Goal: Task Accomplishment & Management: Use online tool/utility

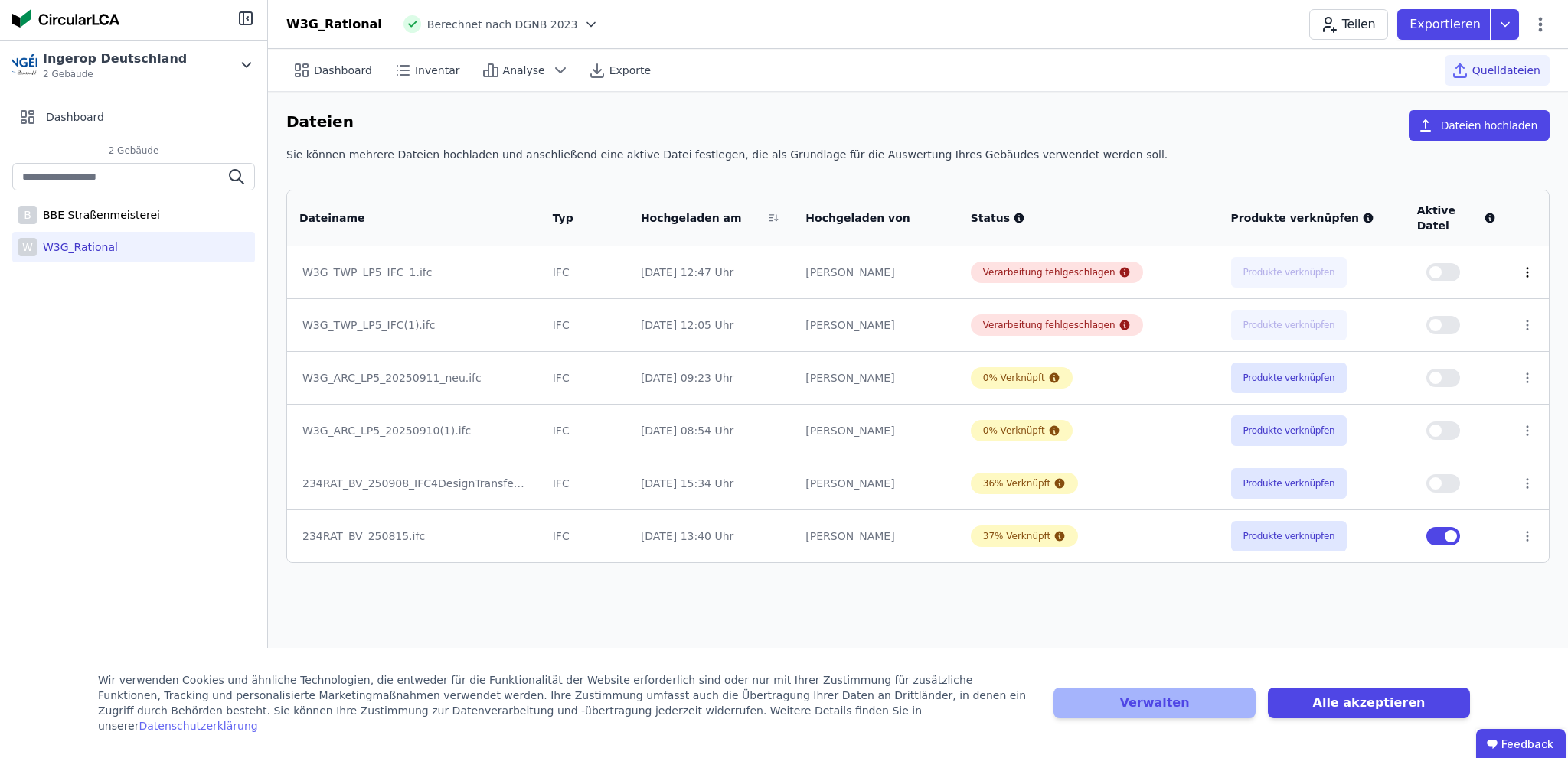
click at [1524, 265] on icon at bounding box center [1527, 272] width 14 height 14
click at [1362, 156] on div "Sie können mehrere Dateien hochladen und anschließend eine aktive Datei festleg…" at bounding box center [918, 161] width 1263 height 28
click at [1486, 116] on button "Dateien hochladen" at bounding box center [1479, 125] width 141 height 31
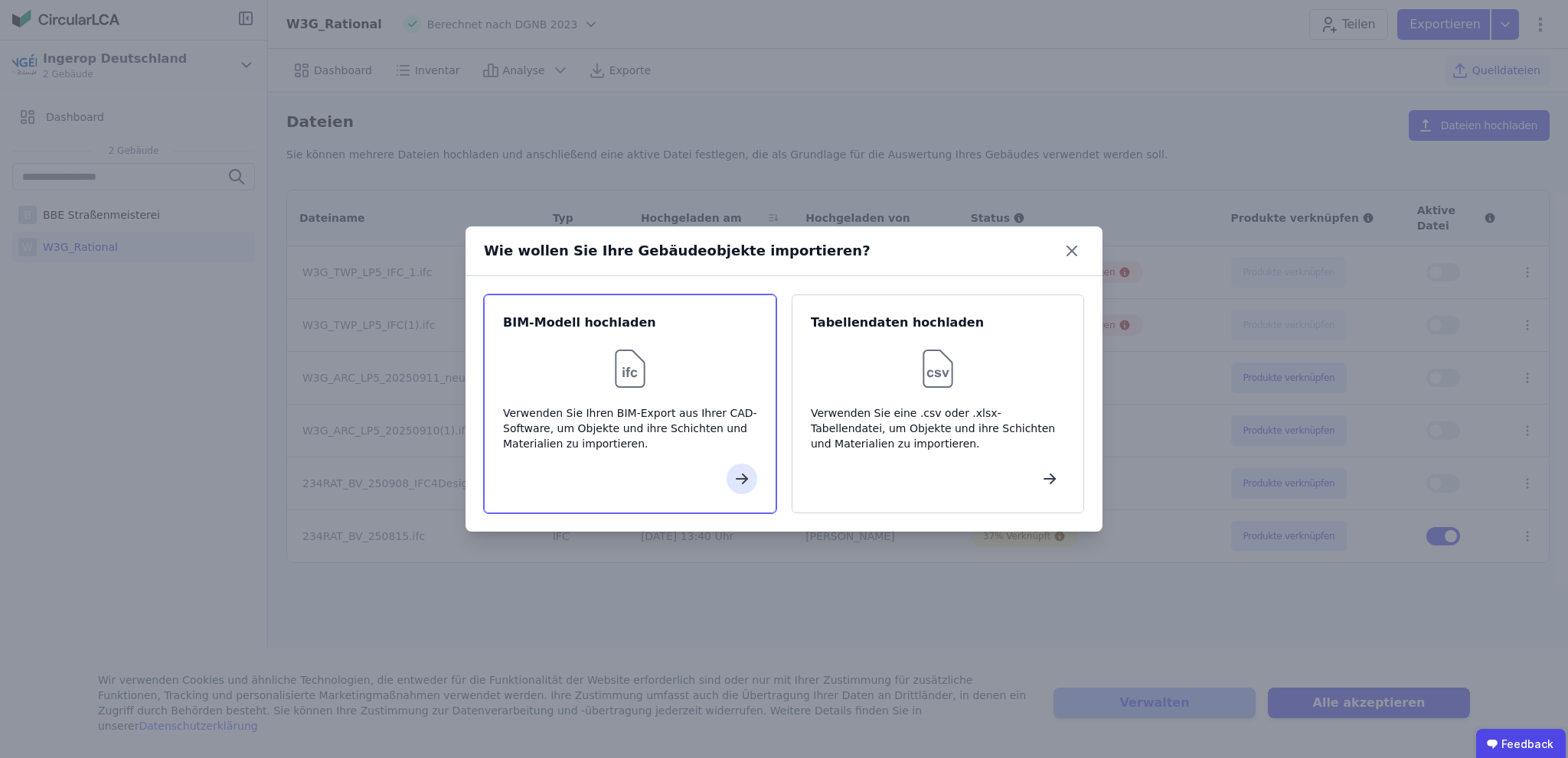
click at [587, 384] on div at bounding box center [630, 369] width 254 height 49
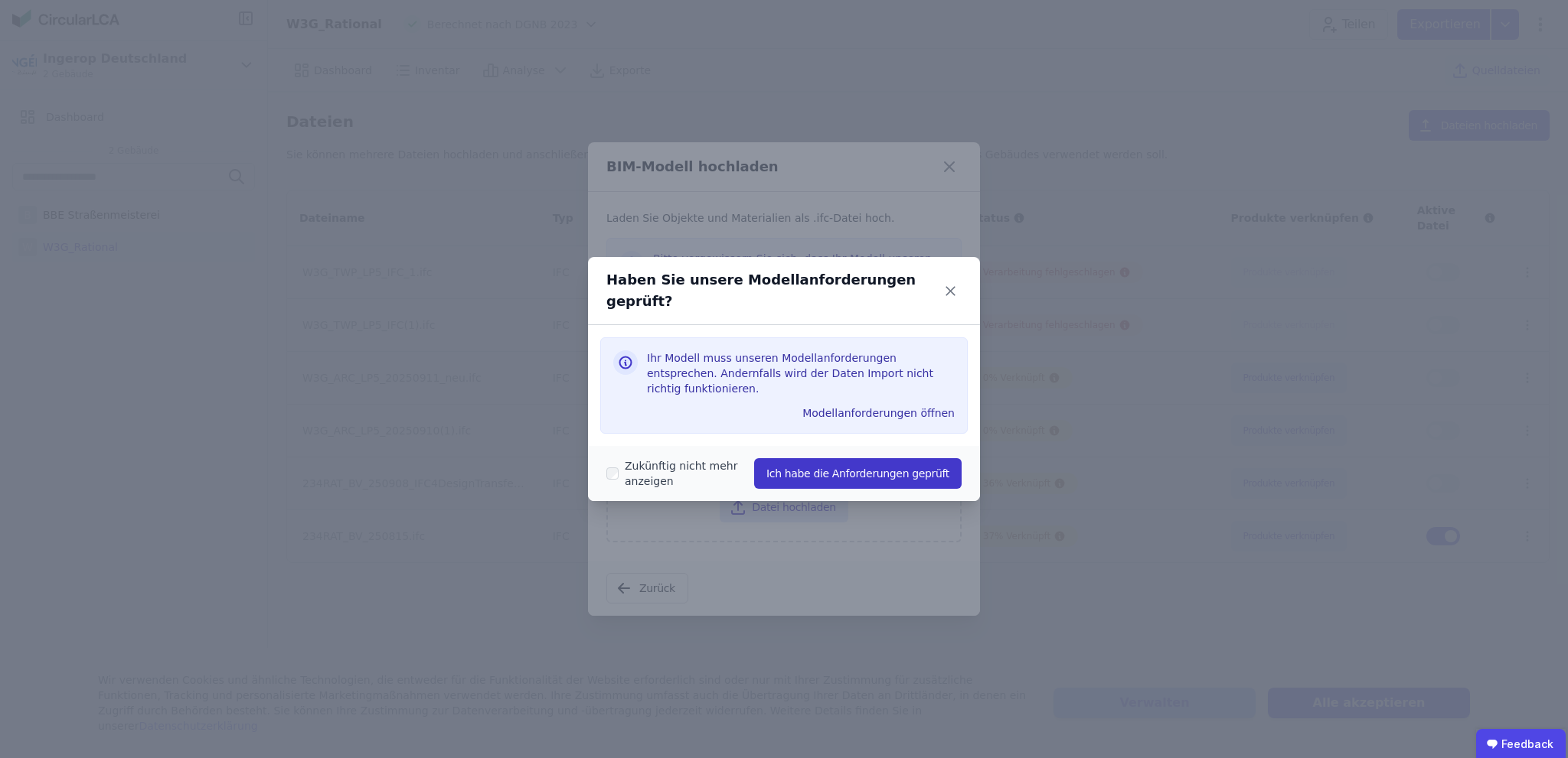
click at [914, 459] on button "Ich habe die Anforderungen geprüft" at bounding box center [857, 474] width 207 height 31
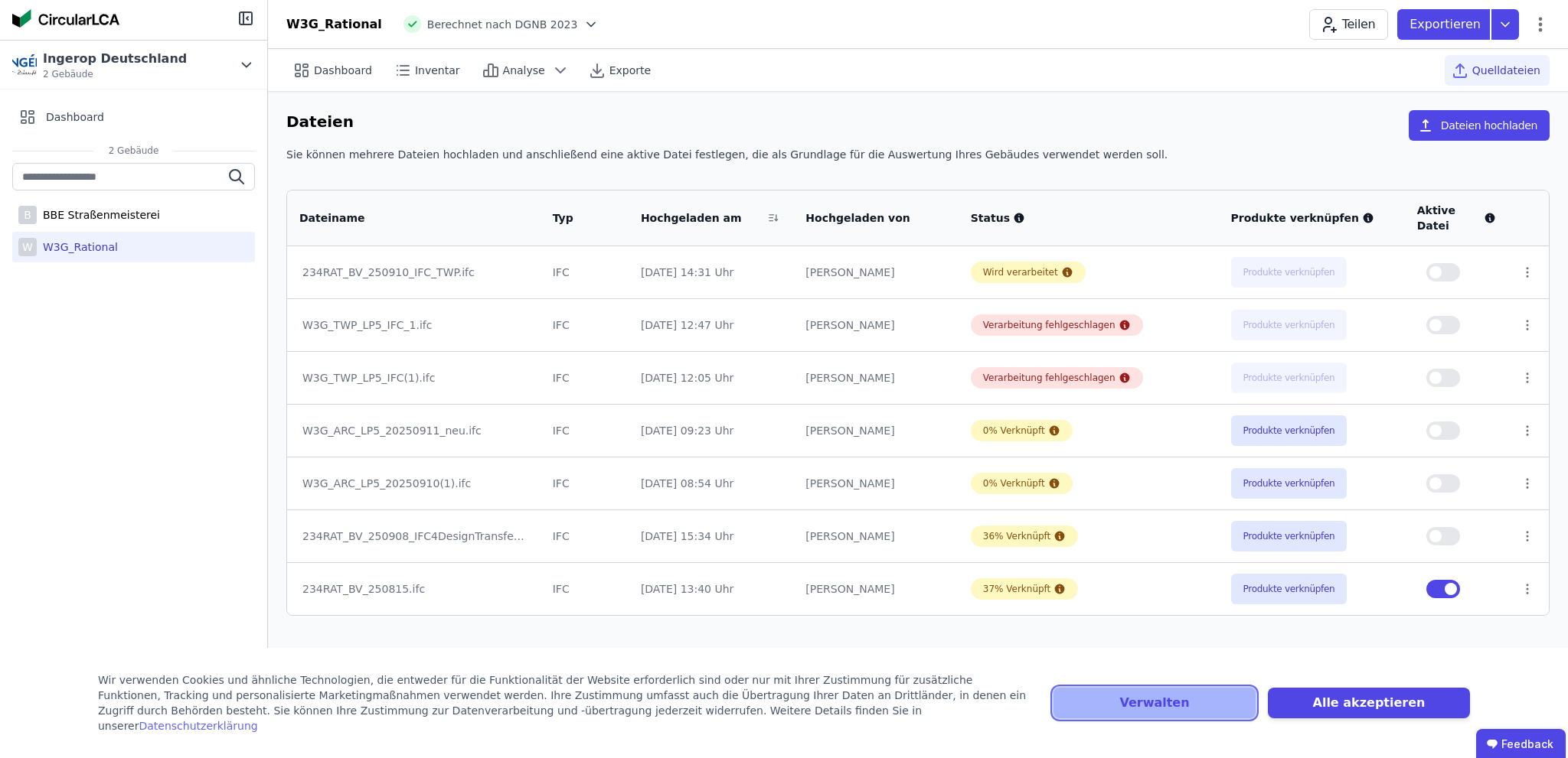
click at [1172, 710] on button "Verwalten" at bounding box center [1154, 703] width 202 height 31
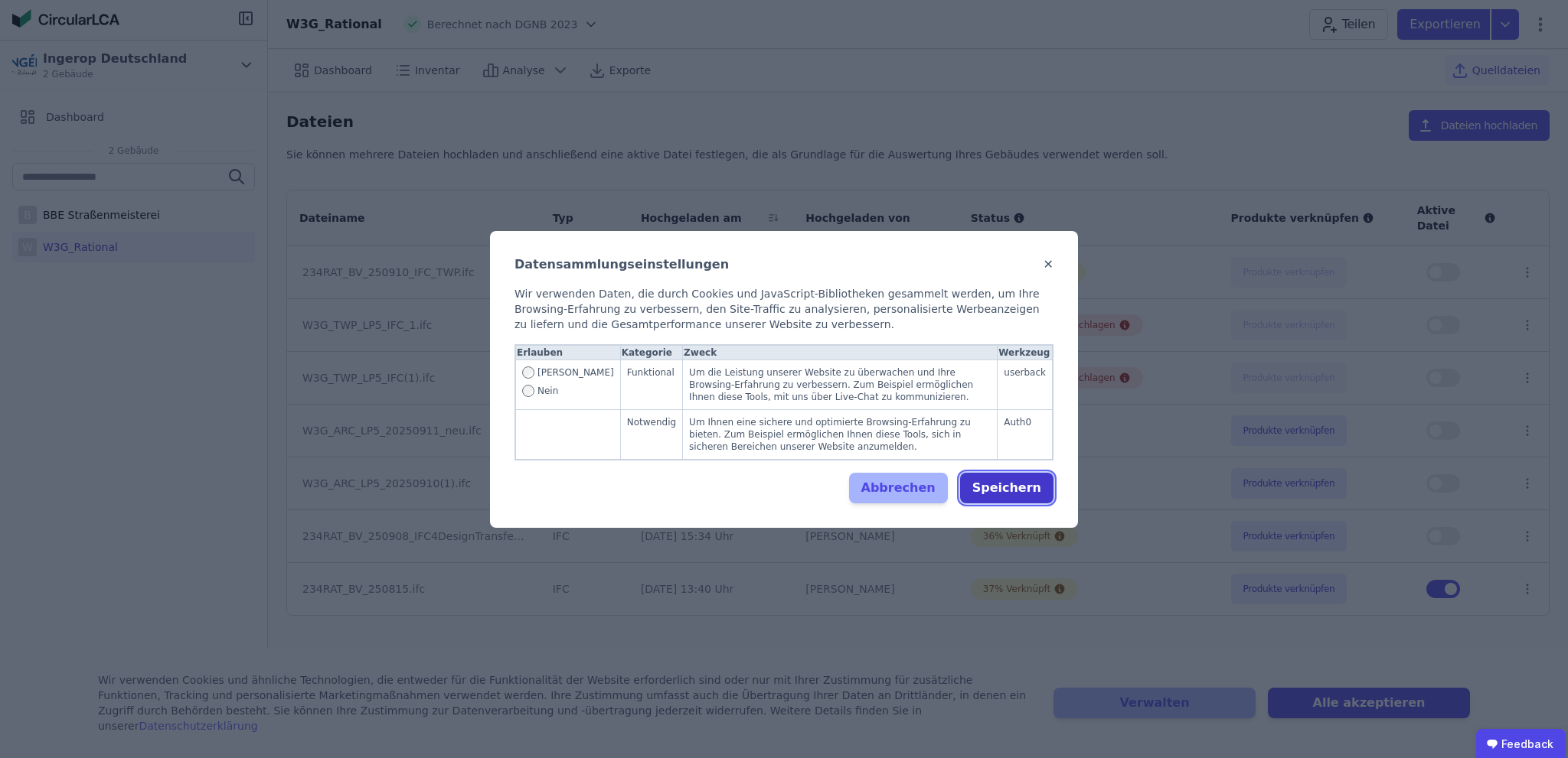
click at [1015, 482] on button "Speichern" at bounding box center [1006, 489] width 93 height 31
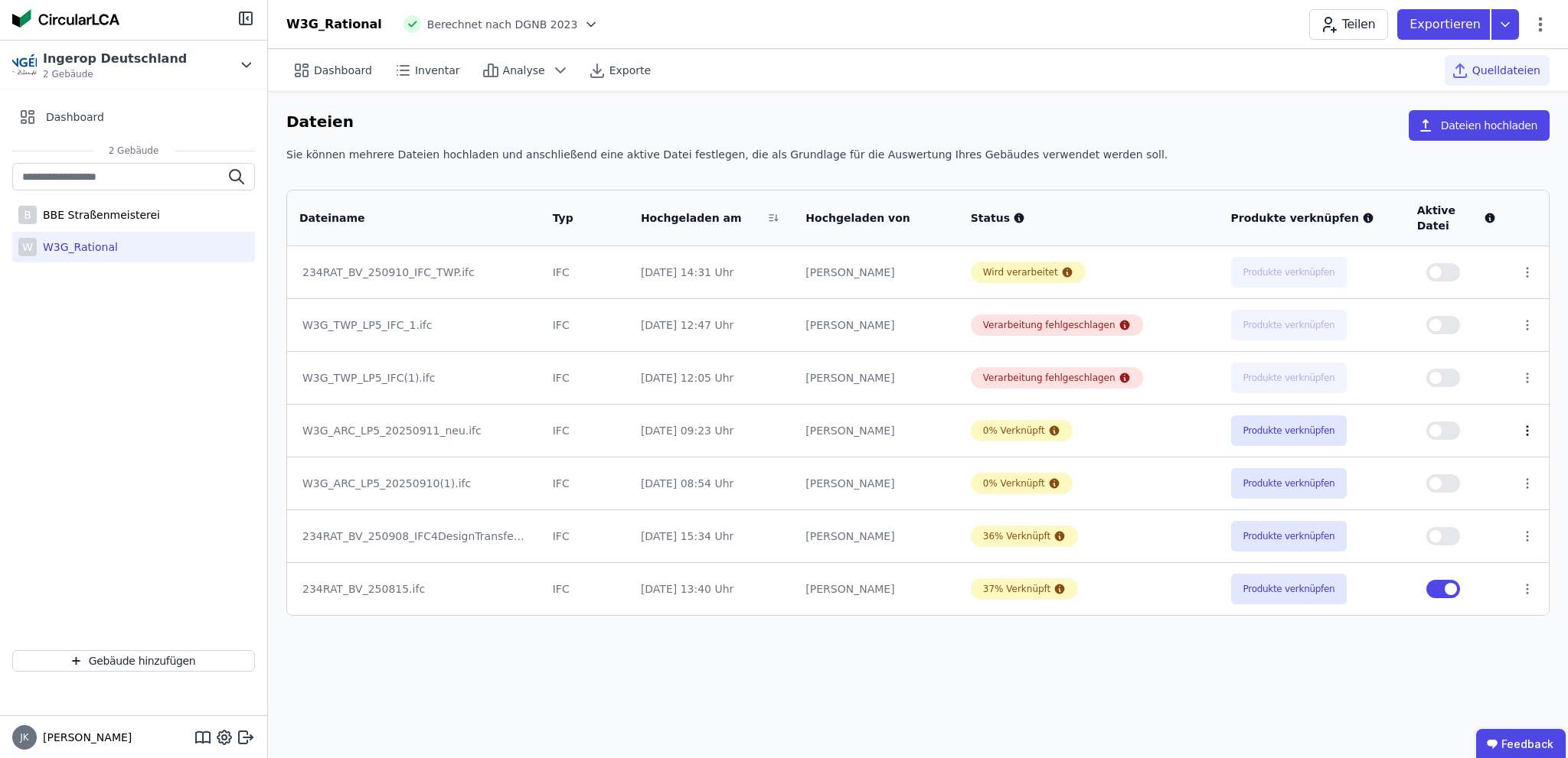
click at [1528, 424] on icon at bounding box center [1527, 431] width 14 height 14
click at [613, 658] on div "Dashboard Inventar Analyse Exporte Quelldateien Dateien Dateien hochladen Sie k…" at bounding box center [918, 404] width 1299 height 710
click at [1527, 477] on icon at bounding box center [1527, 484] width 14 height 14
click at [1548, 457] on td "Im 3D-Viewer öffnen Herunterladen Löschen" at bounding box center [1528, 483] width 41 height 53
click at [1260, 469] on button "Produkte verknüpfen" at bounding box center [1289, 484] width 116 height 31
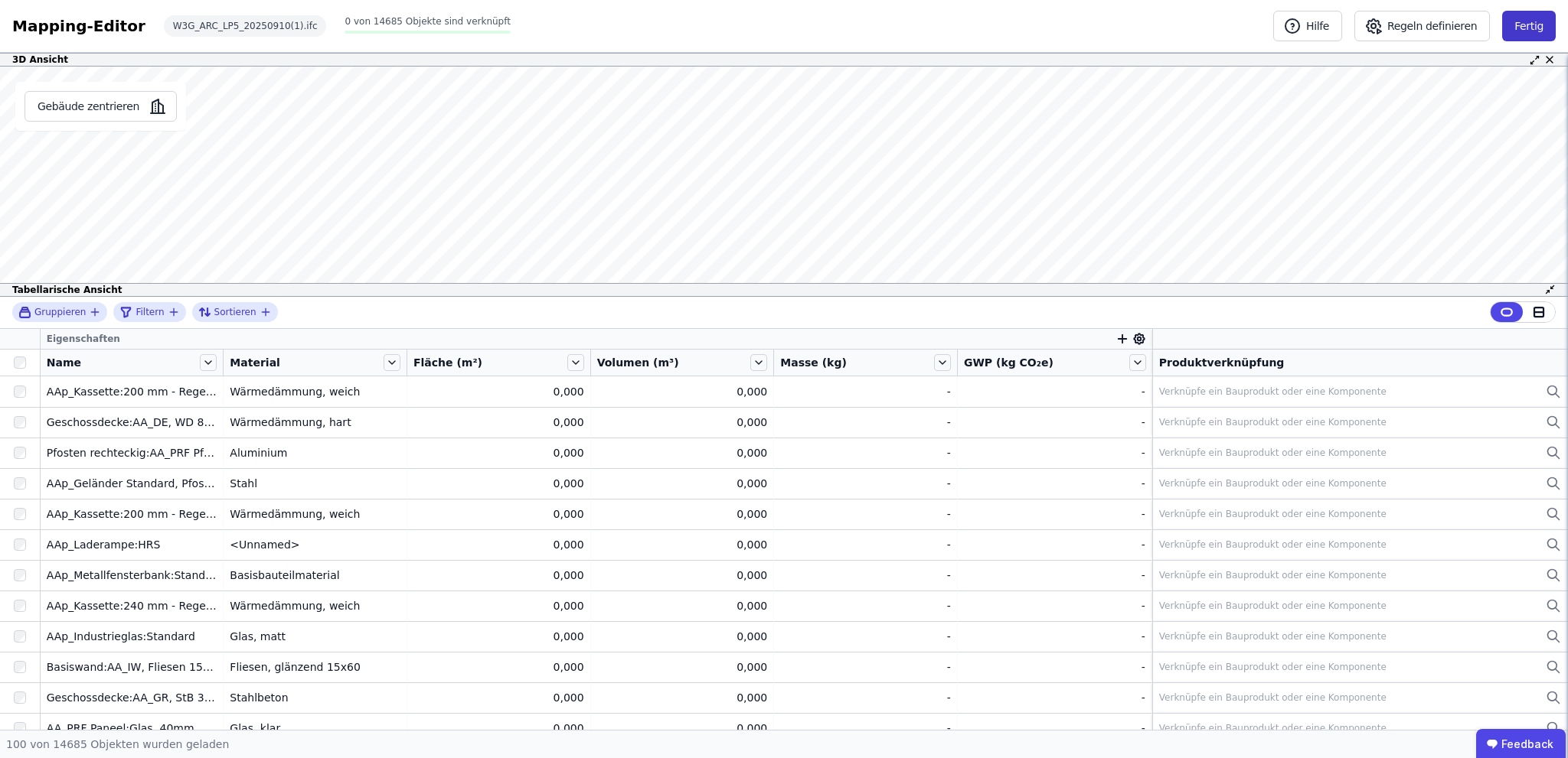
click at [1534, 32] on button "Fertig" at bounding box center [1529, 26] width 54 height 31
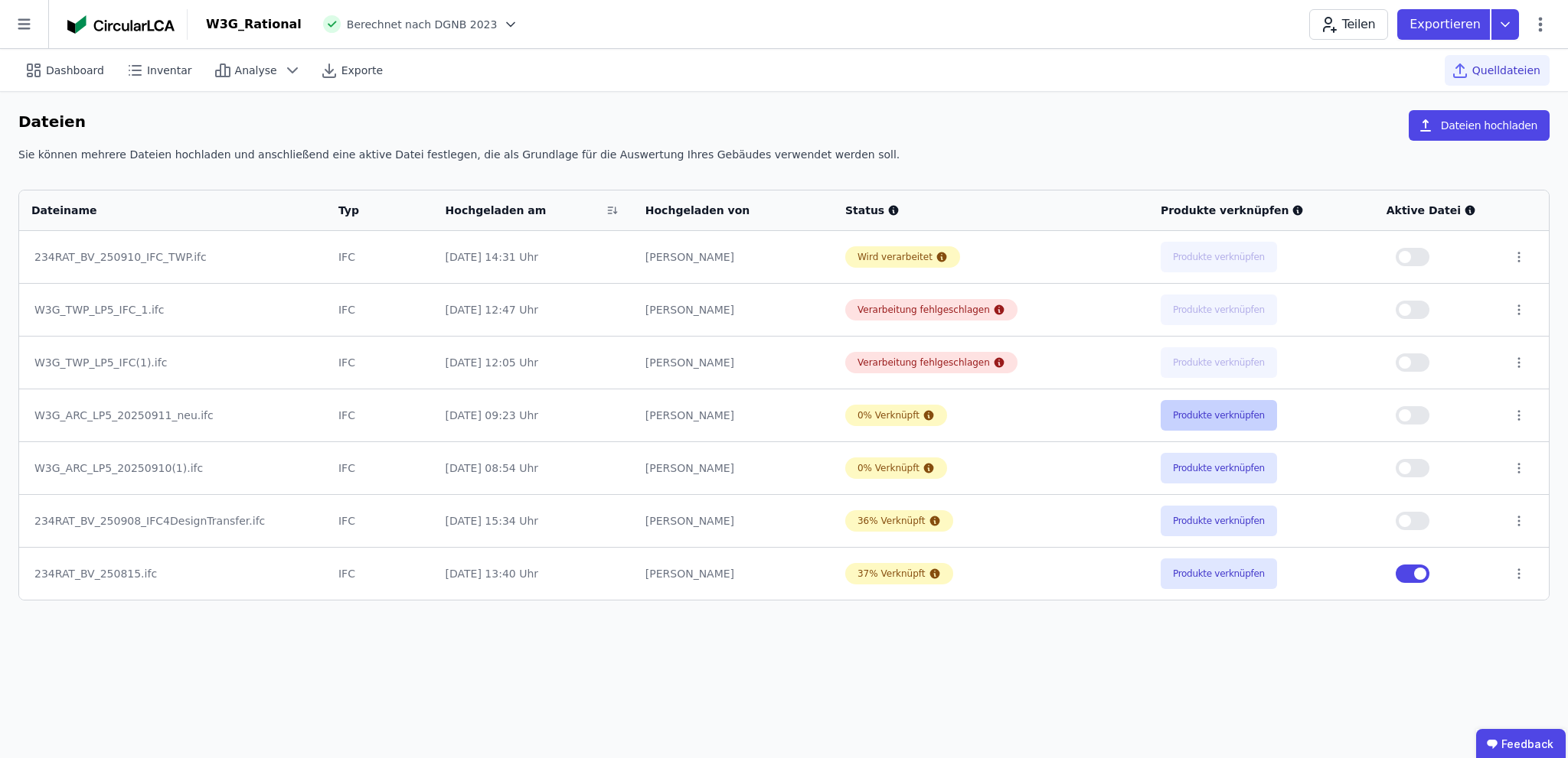
click at [1232, 415] on button "Produkte verknüpfen" at bounding box center [1218, 416] width 116 height 31
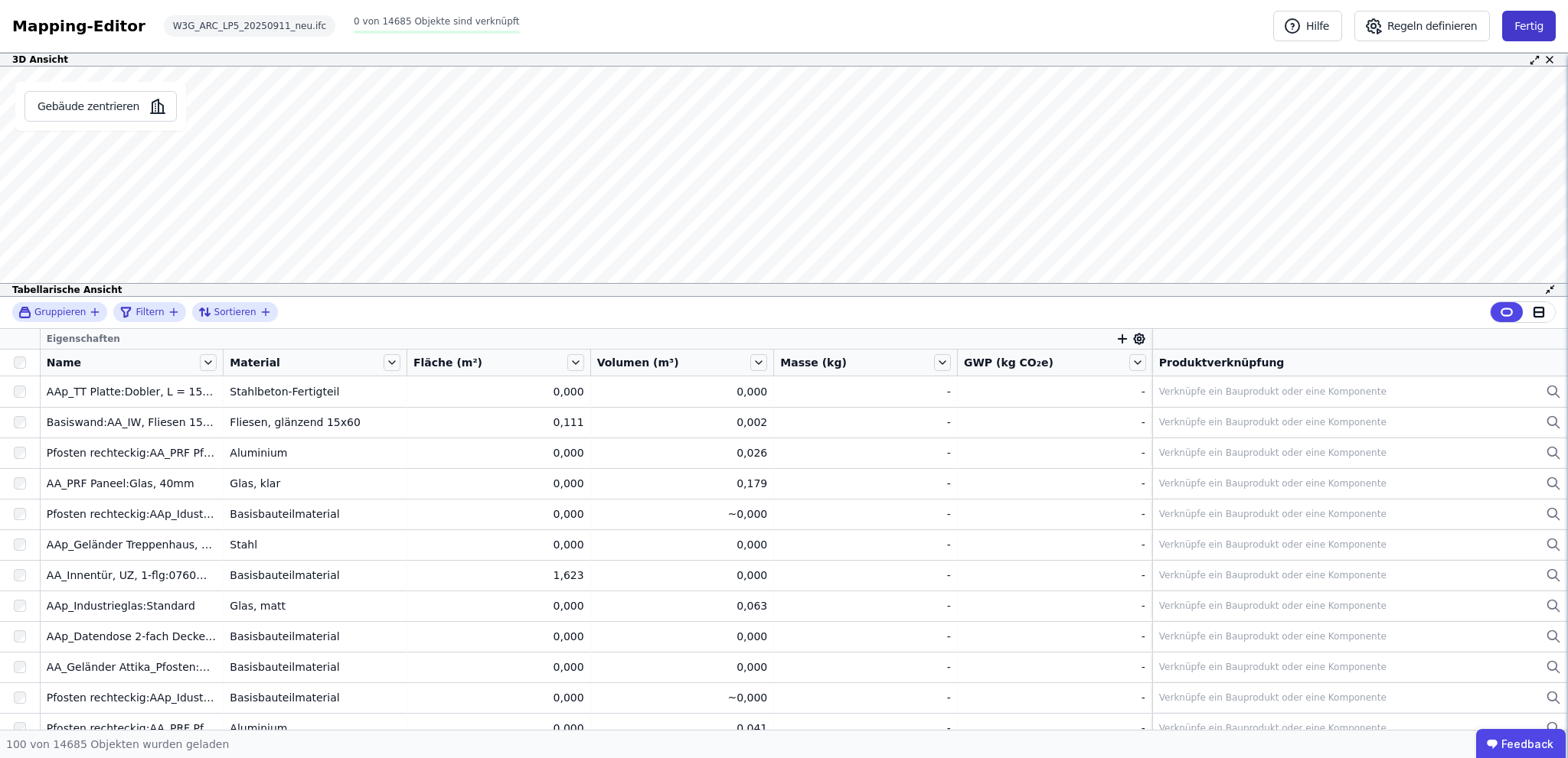
click at [1536, 27] on button "Fertig" at bounding box center [1529, 26] width 54 height 31
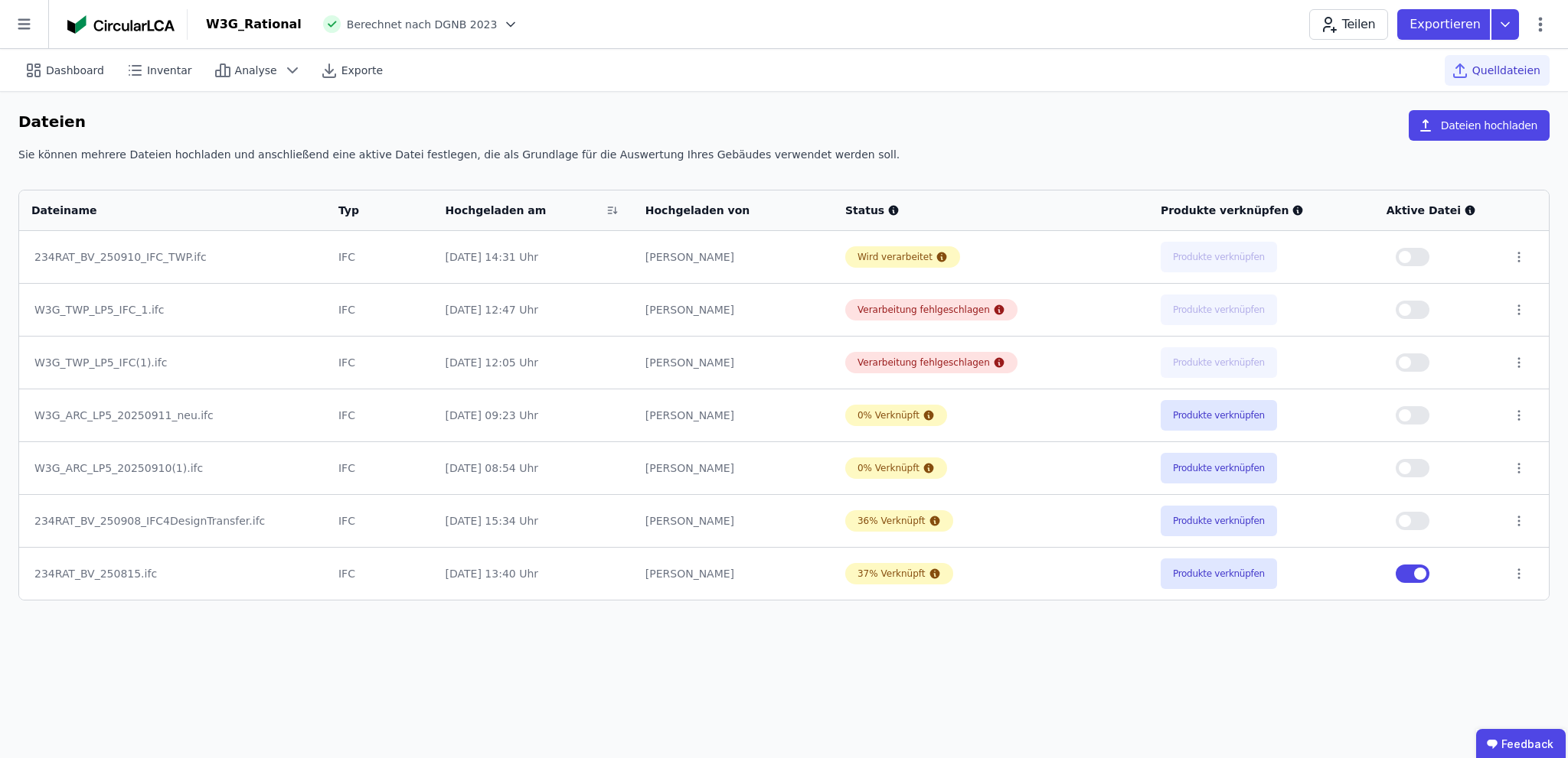
click at [1523, 466] on div at bounding box center [1524, 469] width 25 height 14
click at [1522, 466] on icon at bounding box center [1519, 469] width 14 height 14
click at [1404, 470] on div "Löschen" at bounding box center [1439, 466] width 153 height 25
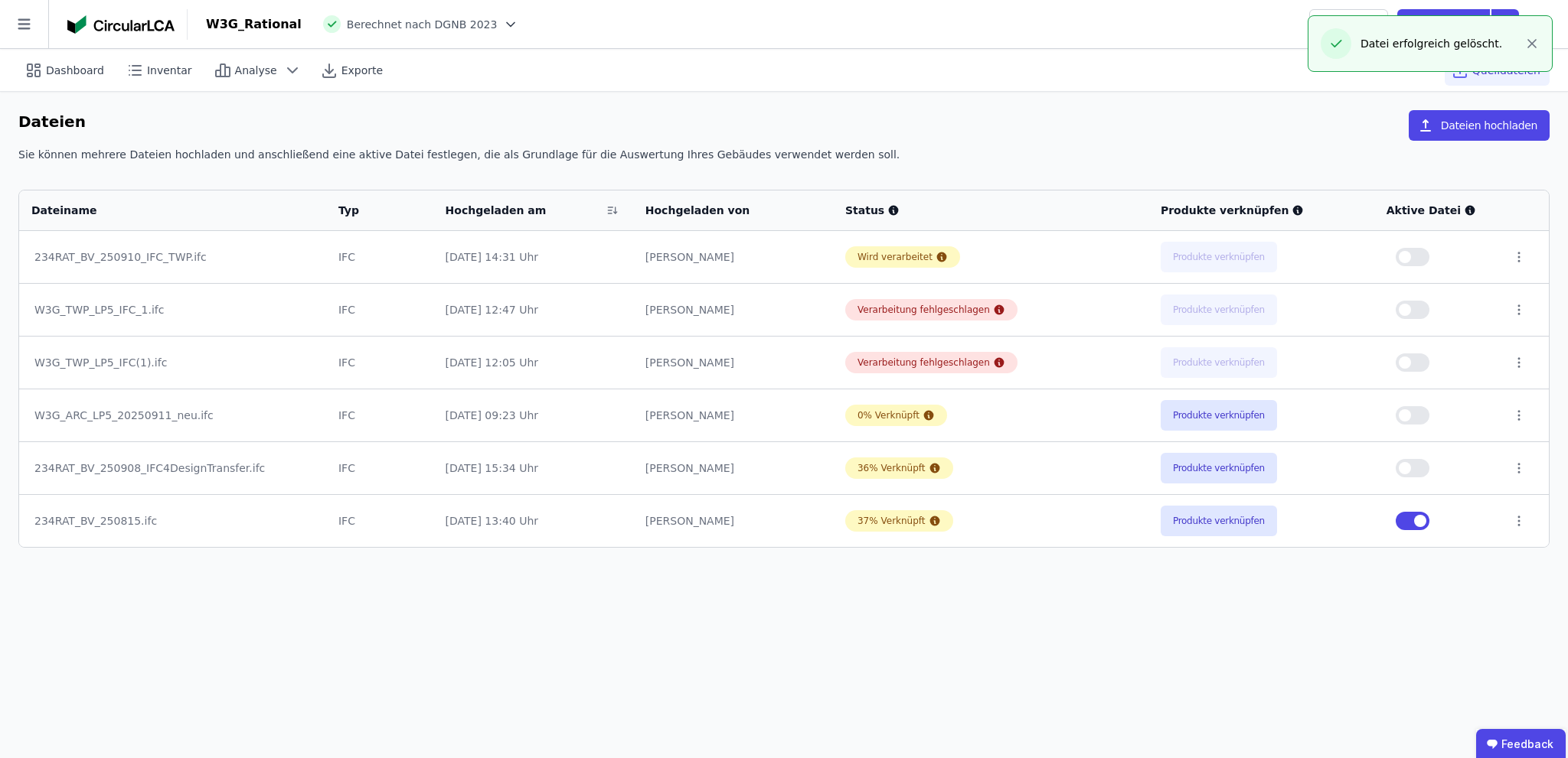
click at [595, 697] on div "Dashboard Inventar Analyse Exporte Quelldateien Dateien Dateien hochladen Sie k…" at bounding box center [784, 404] width 1568 height 710
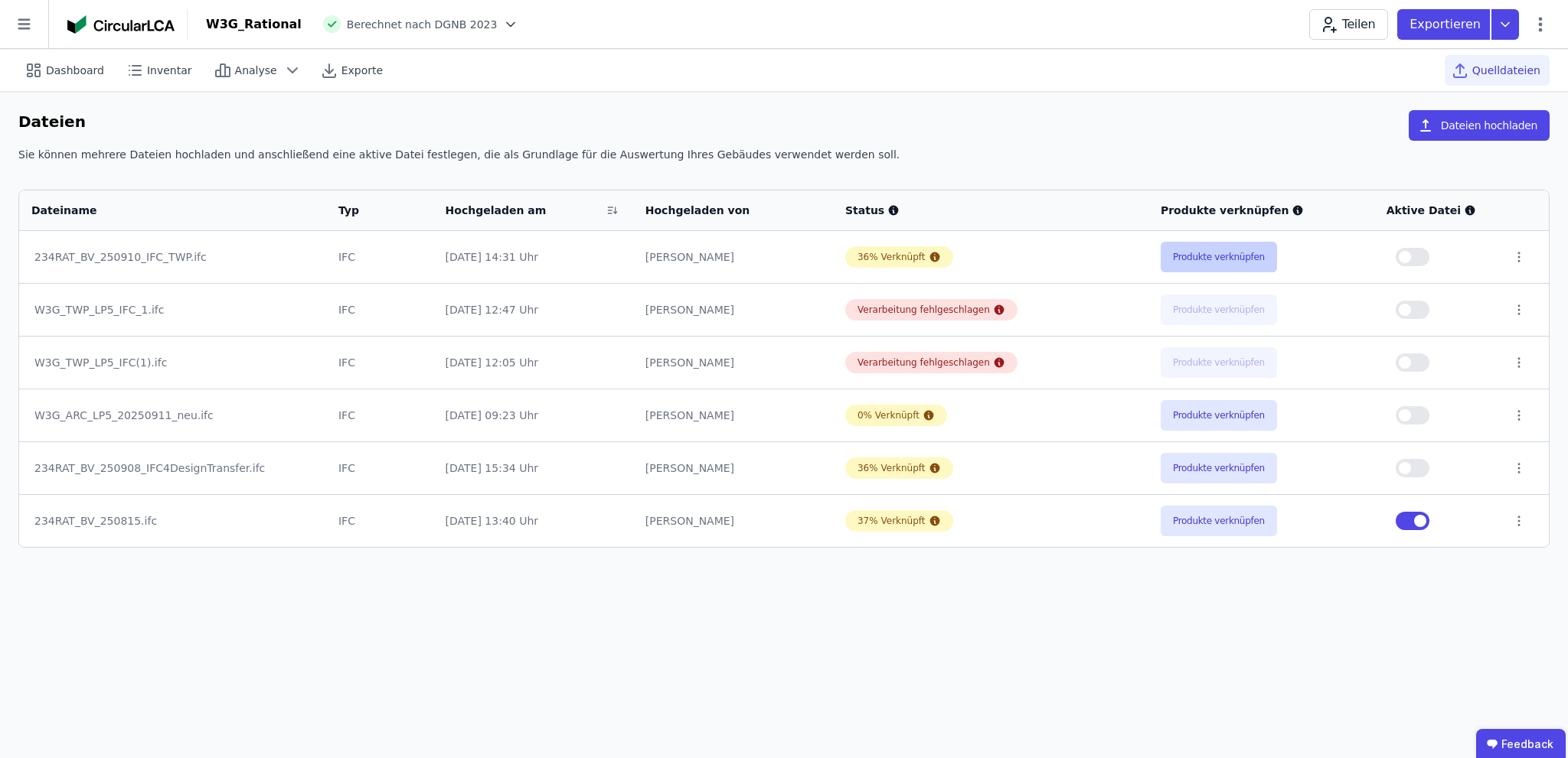
click at [1223, 259] on button "Produkte verknüpfen" at bounding box center [1218, 257] width 116 height 31
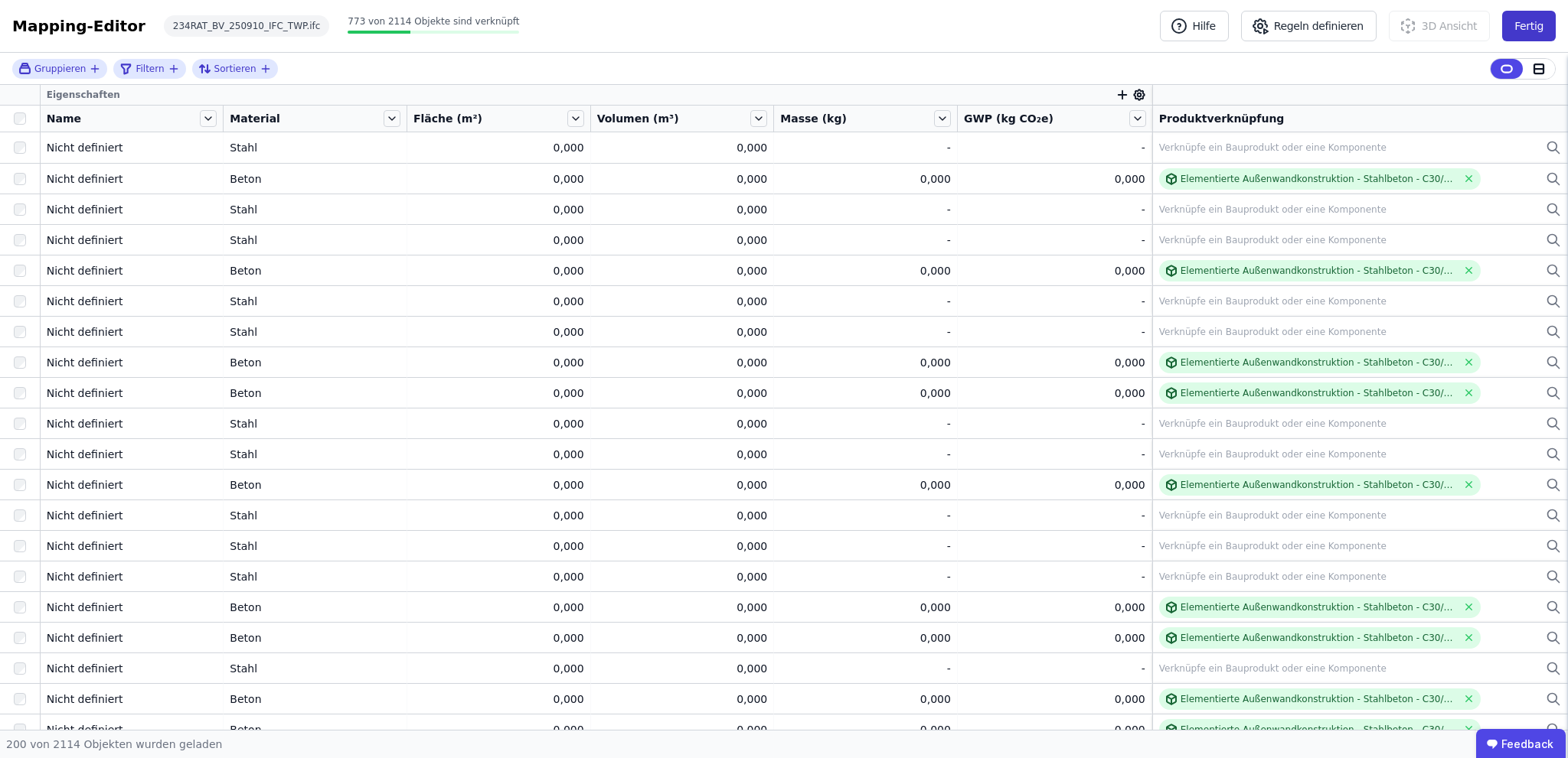
click at [1531, 23] on button "Fertig" at bounding box center [1529, 26] width 54 height 31
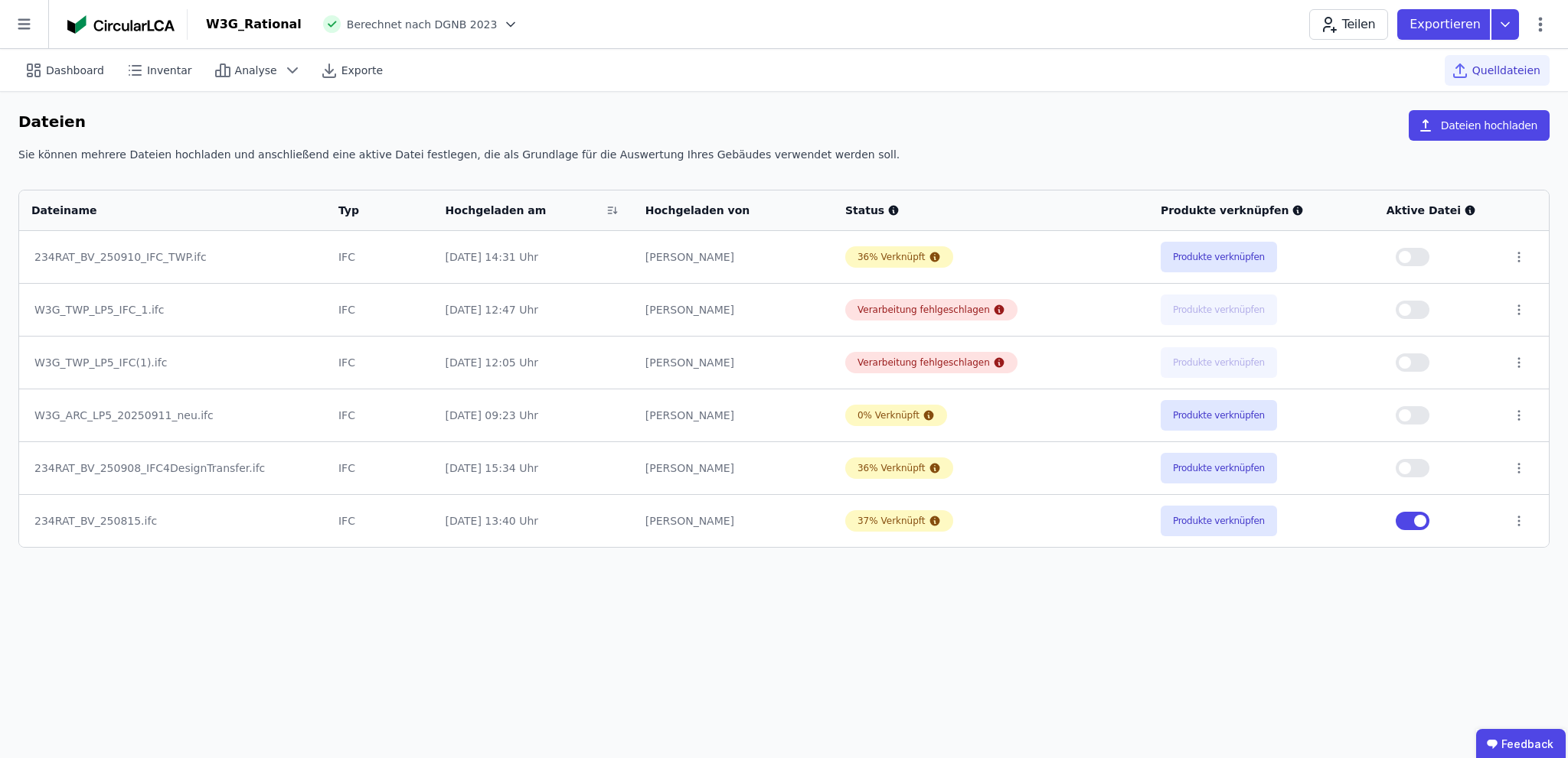
drag, startPoint x: 446, startPoint y: 696, endPoint x: 501, endPoint y: 704, distance: 55.6
click at [446, 696] on div "Dashboard Inventar Analyse Exporte Quelldateien Dateien Dateien hochladen Sie k…" at bounding box center [784, 404] width 1568 height 710
